Goal: Task Accomplishment & Management: Manage account settings

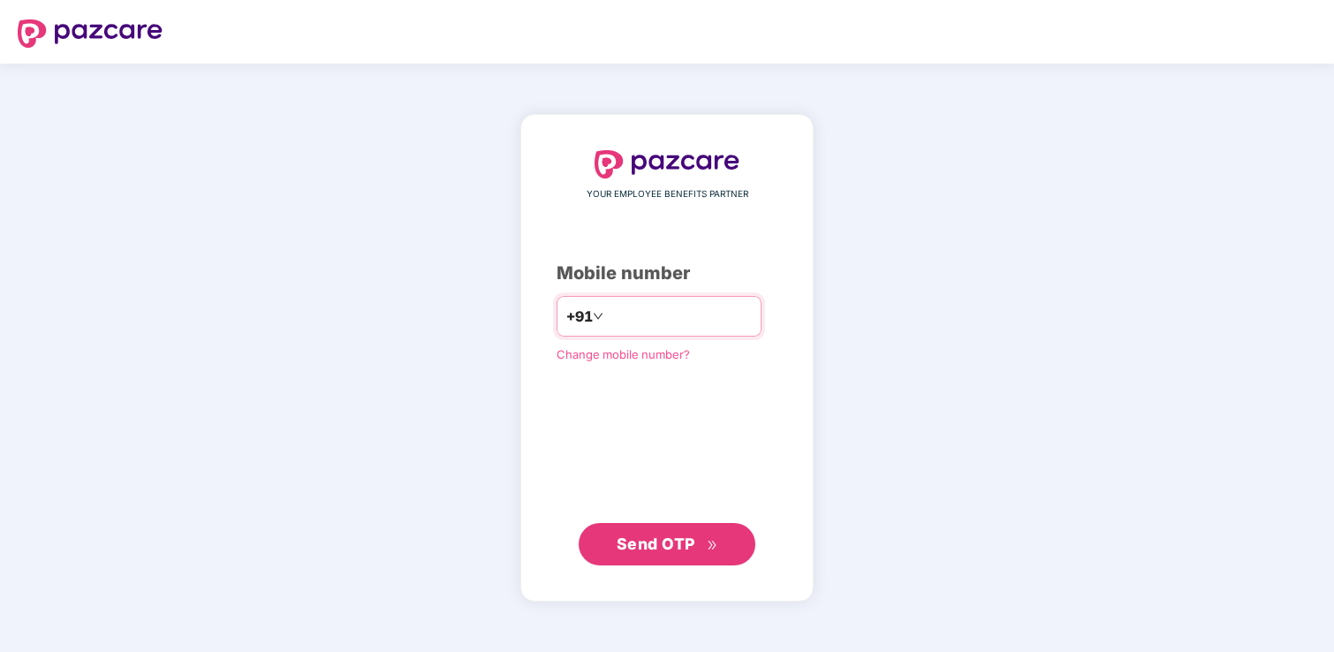
click at [648, 321] on input "number" at bounding box center [679, 316] width 145 height 28
type input "**********"
click at [667, 536] on span "Send OTP" at bounding box center [656, 544] width 79 height 19
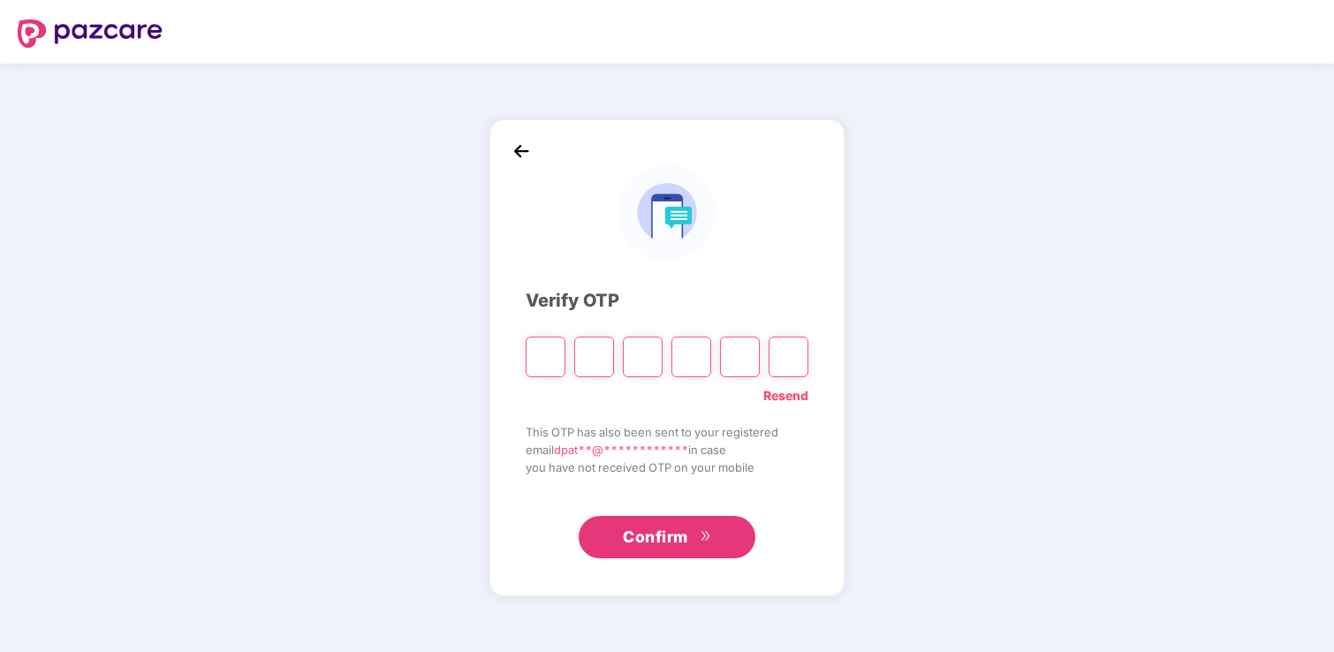
type input "*"
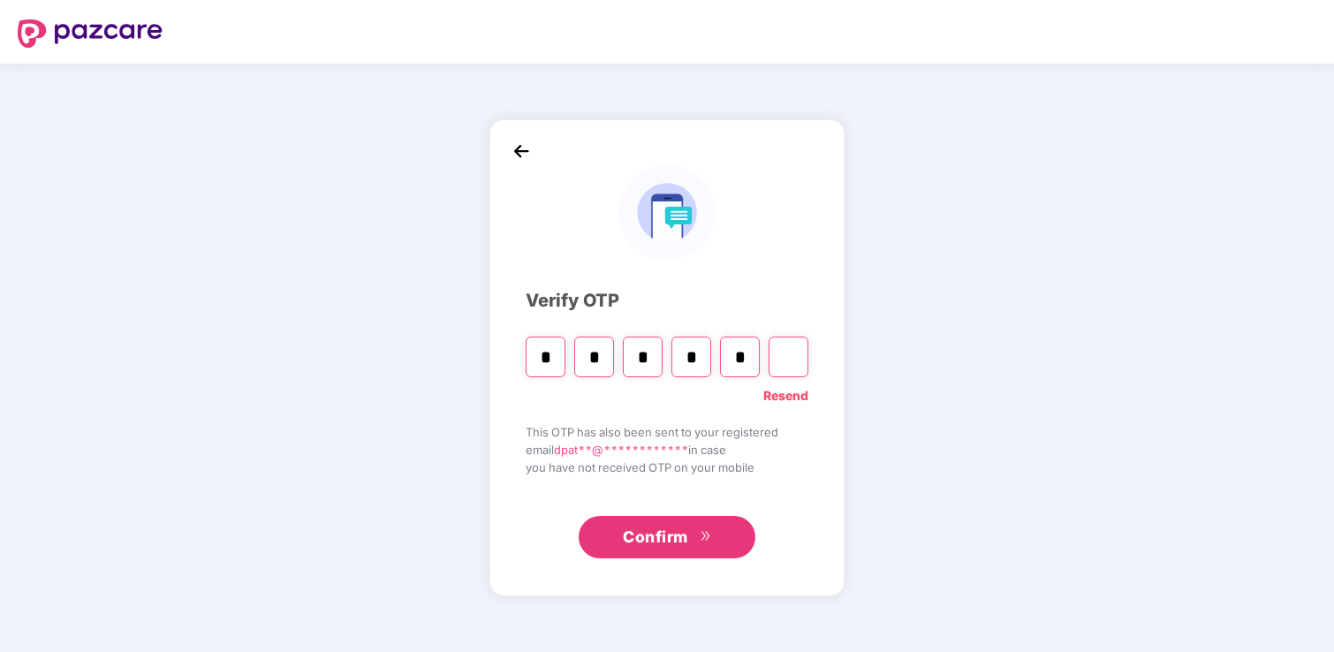
type input "*"
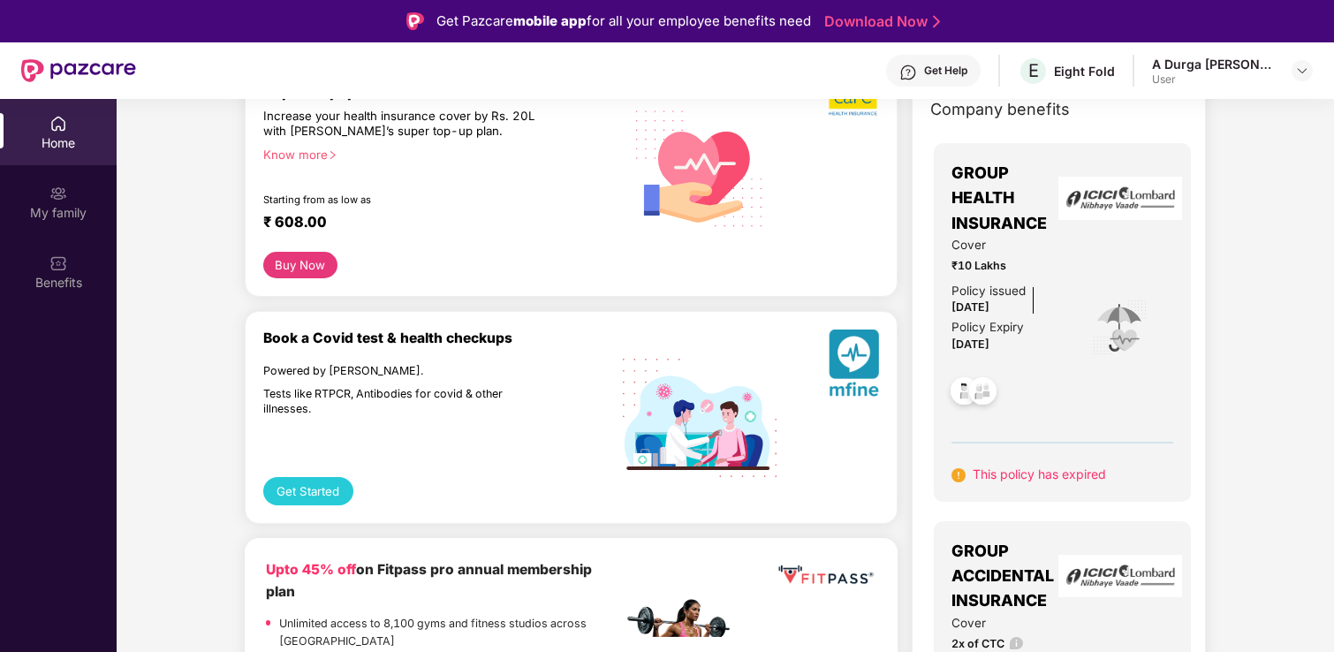
scroll to position [55, 0]
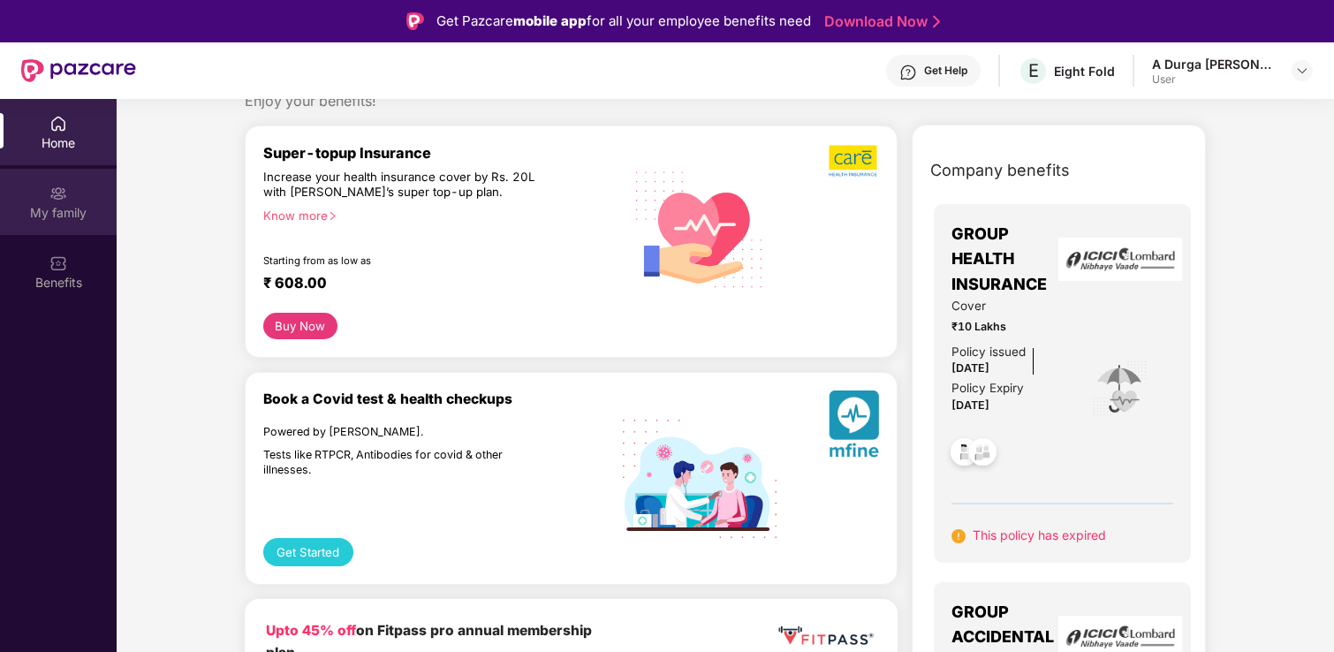
click at [73, 198] on div "My family" at bounding box center [58, 202] width 117 height 66
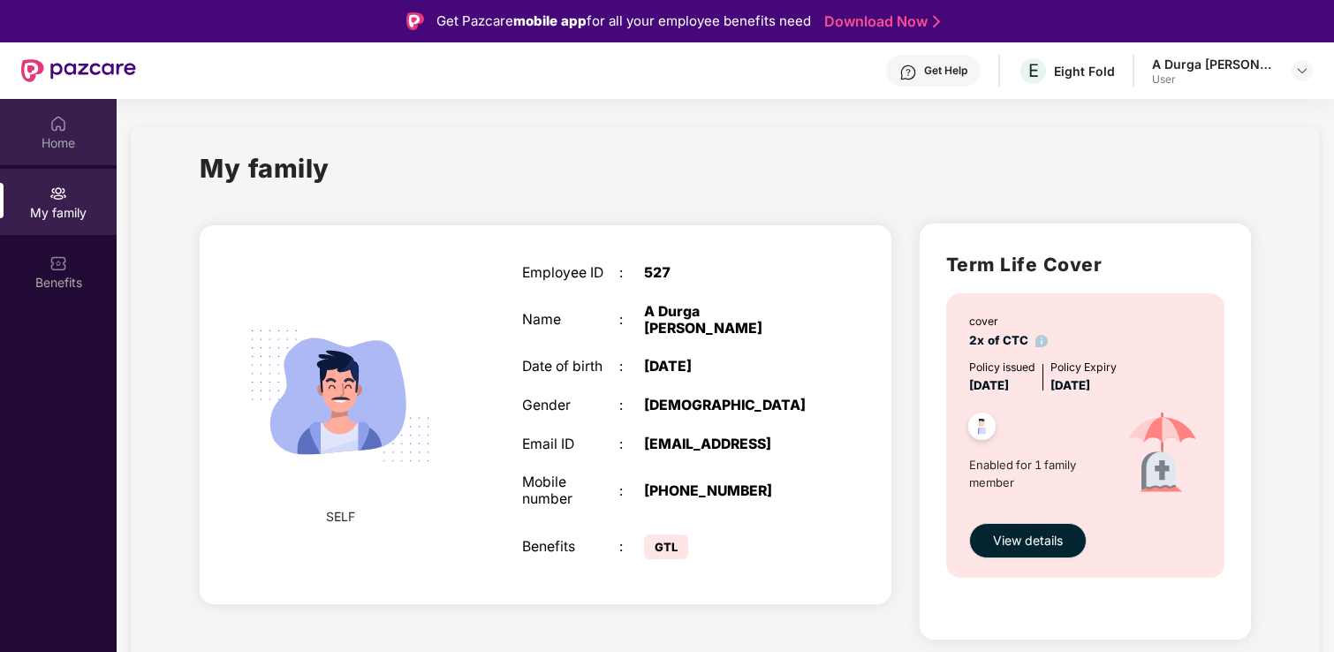
click at [53, 129] on img at bounding box center [58, 124] width 18 height 18
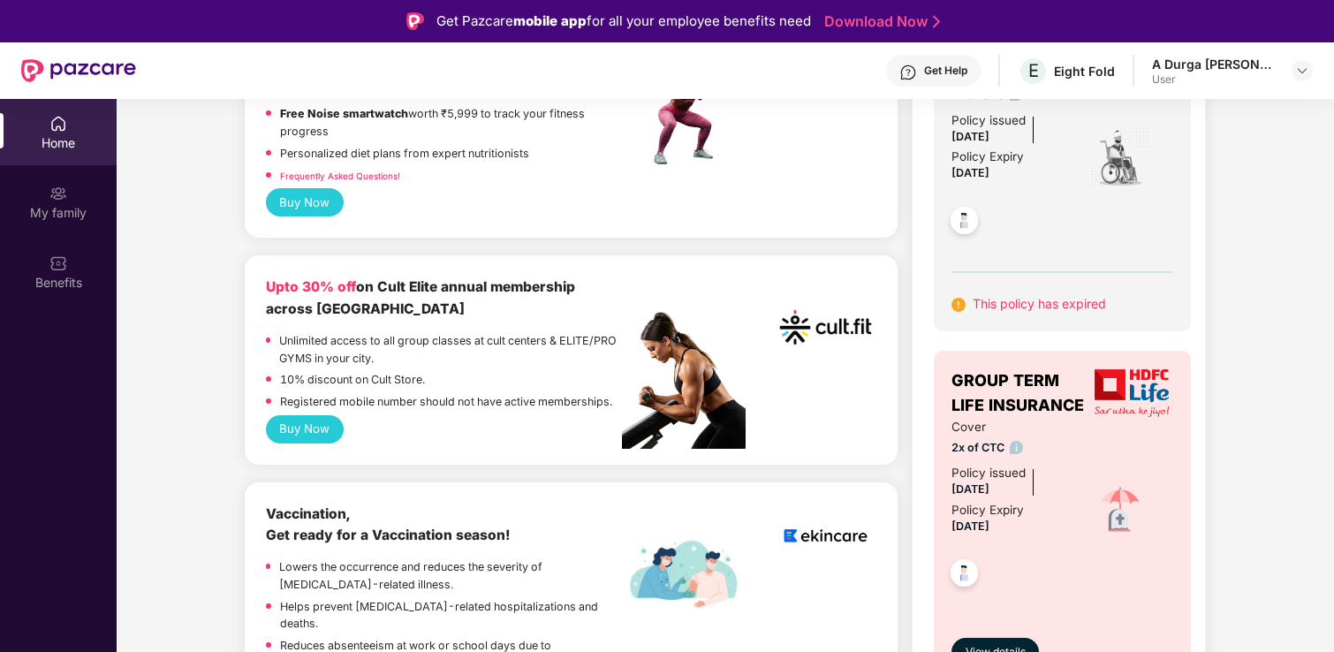
scroll to position [672, 0]
